Goal: Task Accomplishment & Management: Use online tool/utility

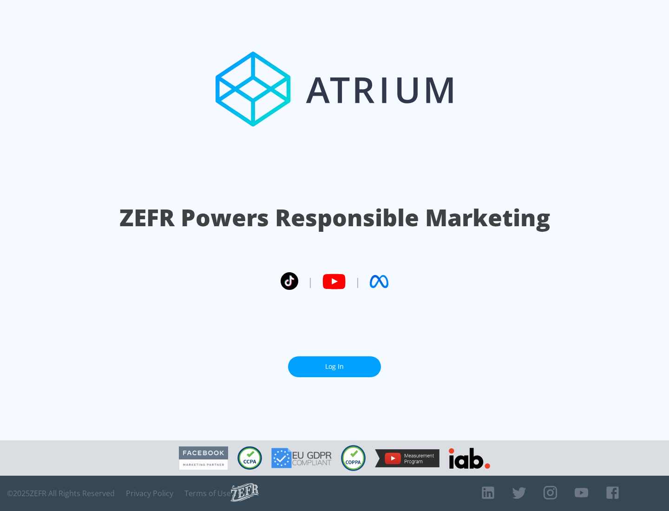
click at [334, 367] on link "Log In" at bounding box center [334, 366] width 93 height 21
